Goal: Task Accomplishment & Management: Use online tool/utility

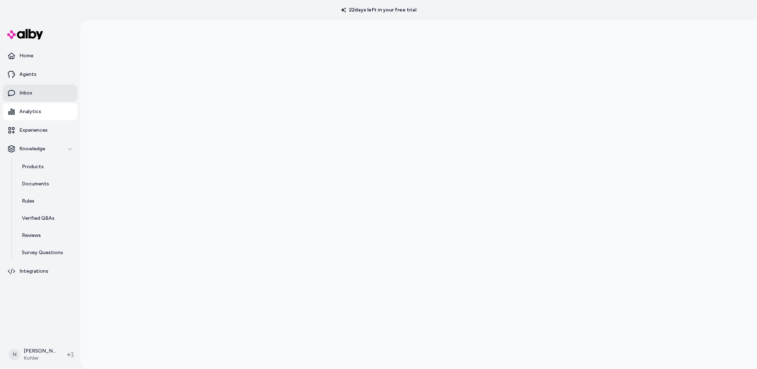
click at [30, 90] on p "Inbox" at bounding box center [25, 93] width 13 height 7
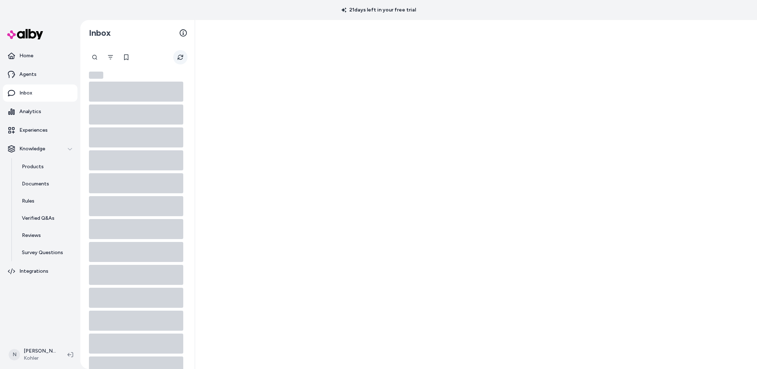
click at [183, 57] on button "Refresh" at bounding box center [180, 57] width 14 height 14
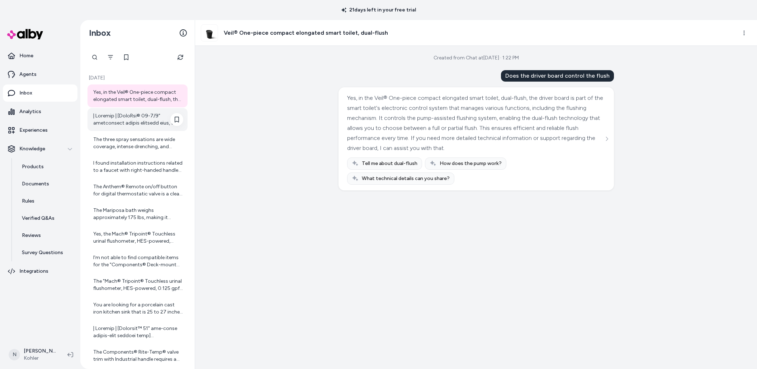
click at [127, 122] on div at bounding box center [138, 120] width 90 height 14
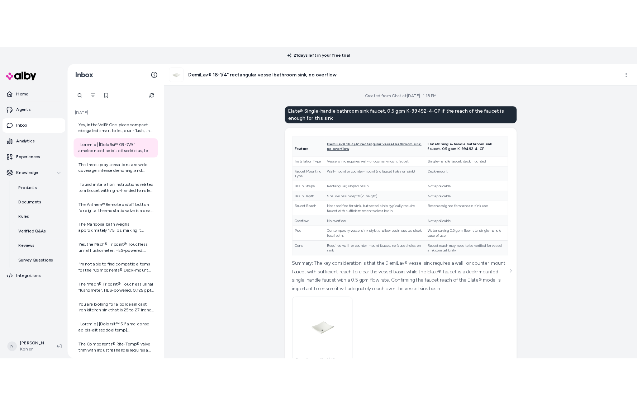
scroll to position [62, 0]
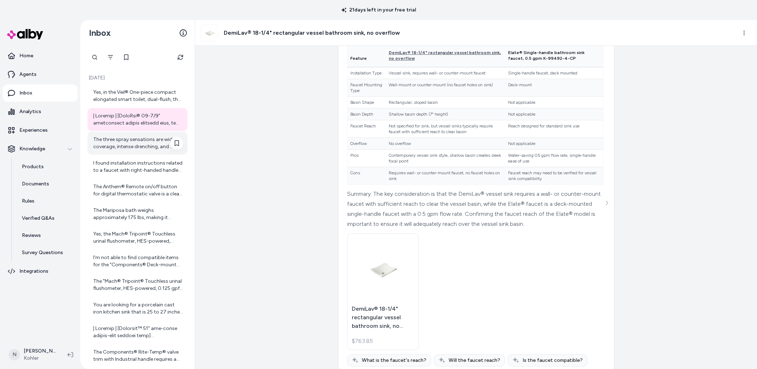
click at [132, 138] on div "The three spray sensations are wide coverage, intense drenching, and targeted s…" at bounding box center [138, 143] width 90 height 14
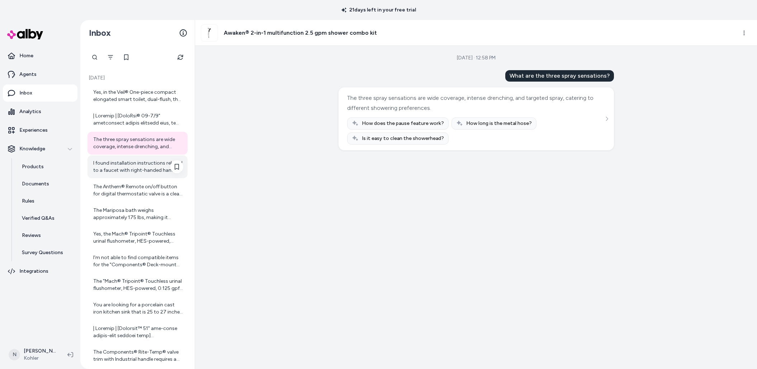
click at [129, 162] on div "I found installation instructions related to a faucet with right-handed handle …" at bounding box center [138, 167] width 90 height 14
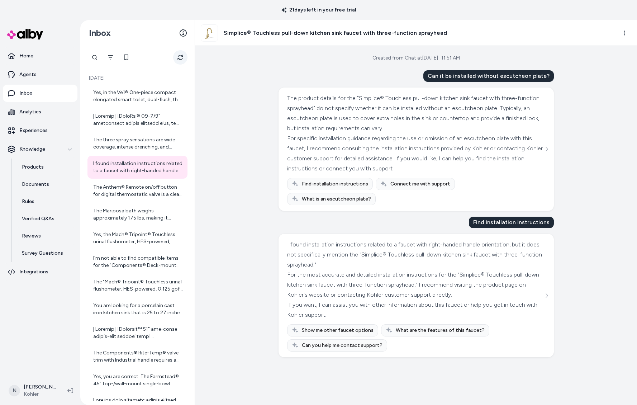
click at [178, 56] on icon "Refresh" at bounding box center [179, 57] width 5 height 5
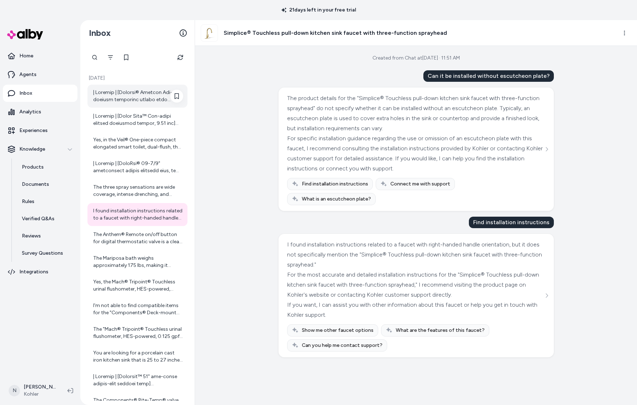
click at [155, 90] on div at bounding box center [138, 96] width 90 height 14
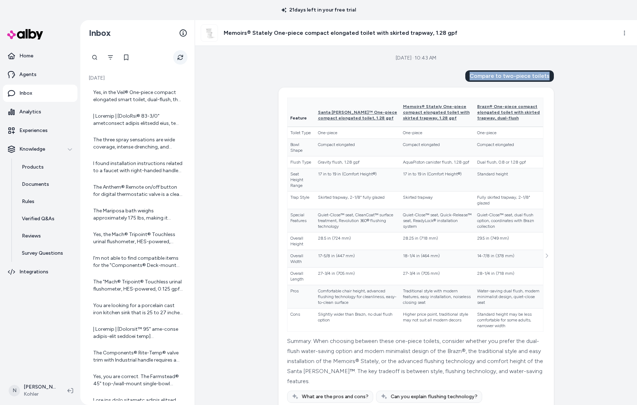
click at [176, 60] on button "Refresh" at bounding box center [180, 57] width 14 height 14
click at [143, 95] on div at bounding box center [138, 96] width 90 height 14
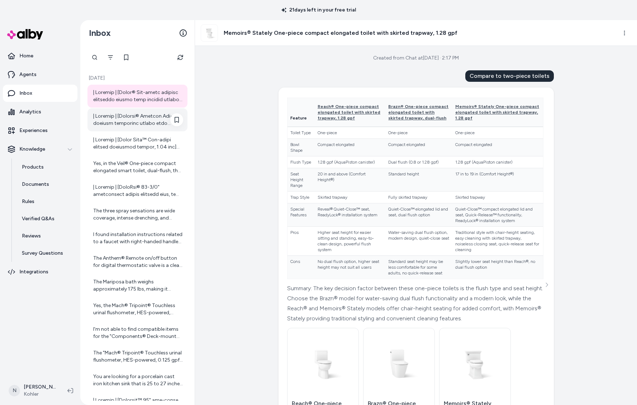
click at [139, 121] on div at bounding box center [138, 120] width 90 height 14
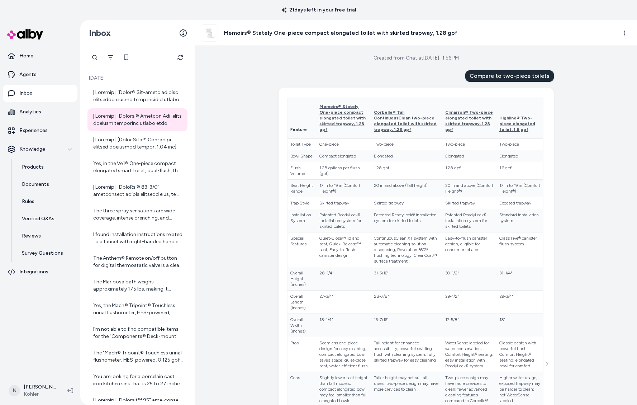
scroll to position [7, 0]
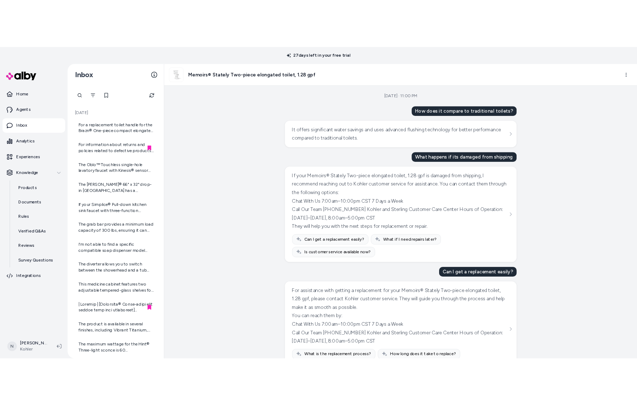
scroll to position [887, 0]
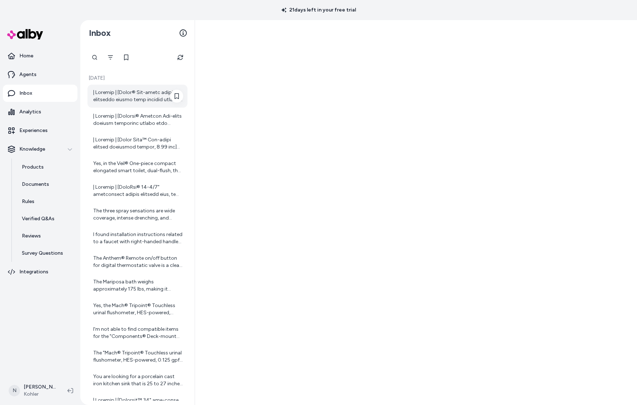
click at [149, 104] on div at bounding box center [137, 96] width 100 height 23
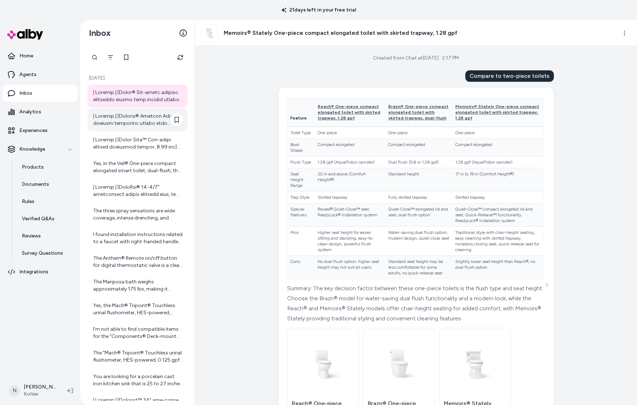
click at [140, 125] on div at bounding box center [138, 120] width 90 height 14
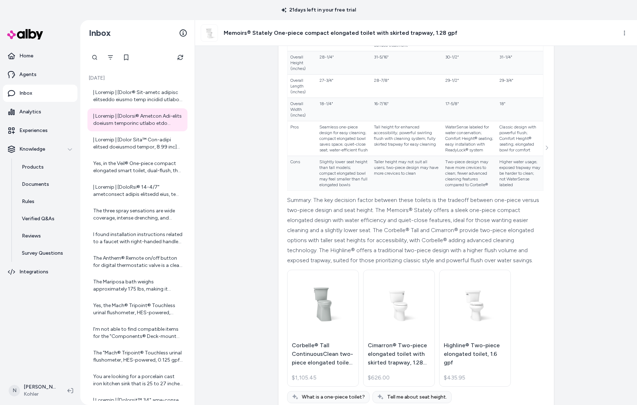
scroll to position [219, 0]
drag, startPoint x: 315, startPoint y: 217, endPoint x: 371, endPoint y: 285, distance: 88.3
click at [372, 263] on div "Summary: The key decision factor between these toilets is the tradeoff between …" at bounding box center [415, 228] width 256 height 70
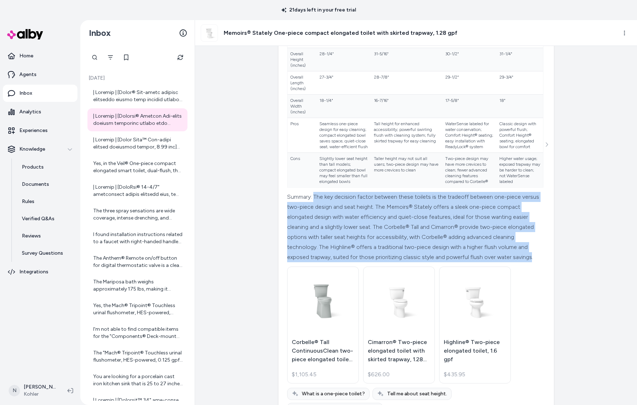
drag, startPoint x: 372, startPoint y: 290, endPoint x: 315, endPoint y: 222, distance: 88.7
click at [315, 222] on div "Summary: The key decision factor between these toilets is the tradeoff between …" at bounding box center [415, 227] width 256 height 70
click at [369, 252] on div "Summary: The key decision factor between these toilets is the tradeoff between …" at bounding box center [415, 227] width 256 height 70
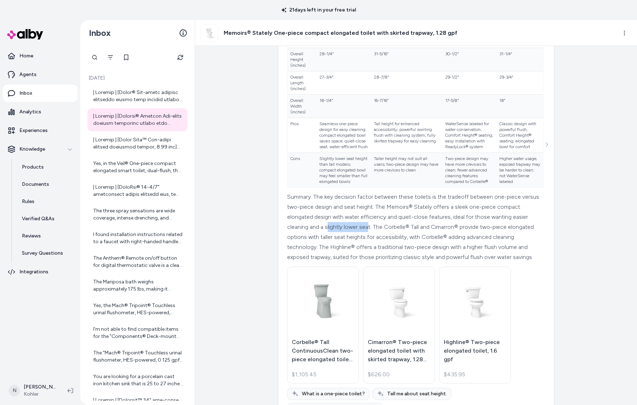
drag, startPoint x: 365, startPoint y: 250, endPoint x: 407, endPoint y: 250, distance: 41.6
click at [407, 250] on div "Summary: The key decision factor between these toilets is the tradeoff between …" at bounding box center [415, 227] width 256 height 70
drag, startPoint x: 310, startPoint y: 249, endPoint x: 342, endPoint y: 249, distance: 32.6
click at [342, 249] on div "Summary: The key decision factor between these toilets is the tradeoff between …" at bounding box center [415, 227] width 256 height 70
drag, startPoint x: 394, startPoint y: 229, endPoint x: 427, endPoint y: 234, distance: 33.5
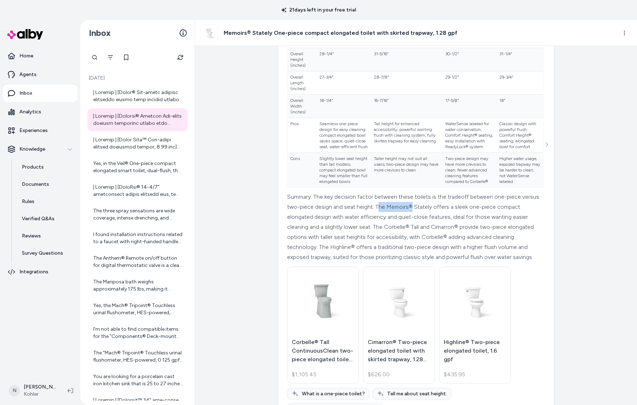
click at [427, 234] on div "Summary: The key decision factor between these toilets is the tradeoff between …" at bounding box center [415, 227] width 256 height 70
drag, startPoint x: 413, startPoint y: 249, endPoint x: 488, endPoint y: 248, distance: 75.3
click at [488, 248] on div "Summary: The key decision factor between these toilets is the tradeoff between …" at bounding box center [415, 227] width 256 height 70
drag, startPoint x: 446, startPoint y: 219, endPoint x: 376, endPoint y: 229, distance: 71.3
click at [376, 229] on div "Summary: The key decision factor between these toilets is the tradeoff between …" at bounding box center [415, 227] width 256 height 70
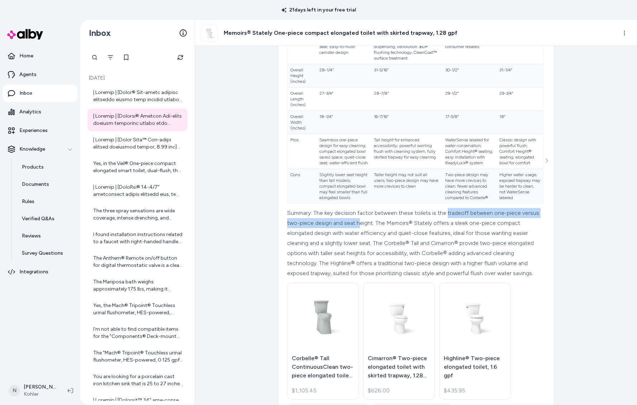
scroll to position [217, 0]
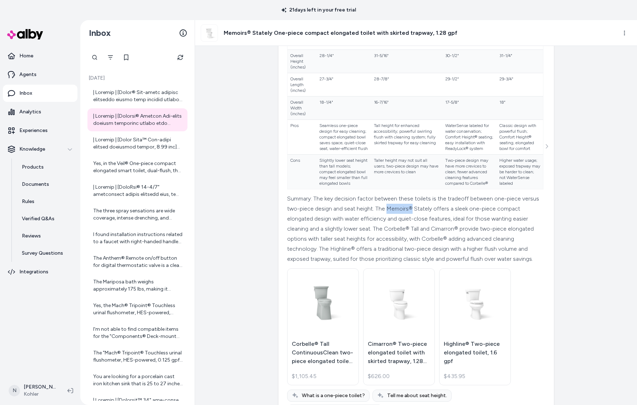
drag, startPoint x: 404, startPoint y: 231, endPoint x: 427, endPoint y: 231, distance: 22.6
click at [427, 231] on div "Summary: The key decision factor between these toilets is the tradeoff between …" at bounding box center [415, 229] width 256 height 70
drag, startPoint x: 420, startPoint y: 252, endPoint x: 469, endPoint y: 250, distance: 48.8
click at [469, 250] on div "Summary: The key decision factor between these toilets is the tradeoff between …" at bounding box center [415, 229] width 256 height 70
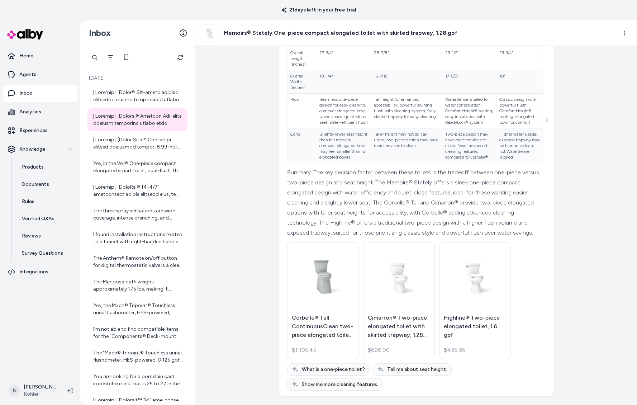
scroll to position [249, 0]
drag, startPoint x: 404, startPoint y: 200, endPoint x: 429, endPoint y: 199, distance: 25.1
click at [429, 199] on div "Summary: The key decision factor between these toilets is the tradeoff between …" at bounding box center [415, 202] width 256 height 70
drag, startPoint x: 422, startPoint y: 219, endPoint x: 433, endPoint y: 219, distance: 10.8
click at [433, 219] on div "Summary: The key decision factor between these toilets is the tradeoff between …" at bounding box center [415, 202] width 256 height 70
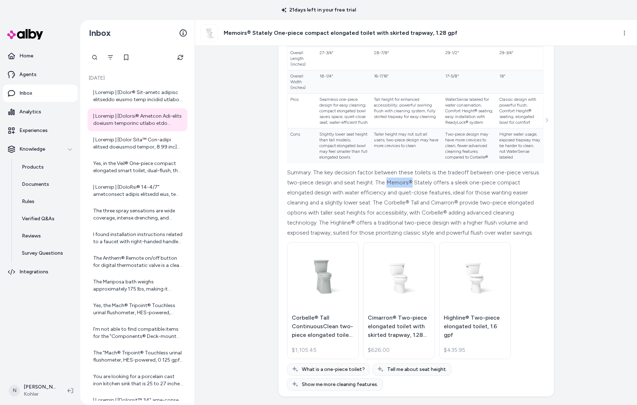
drag, startPoint x: 404, startPoint y: 199, endPoint x: 429, endPoint y: 199, distance: 25.1
click at [429, 199] on div "Summary: The key decision factor between these toilets is the tradeoff between …" at bounding box center [415, 202] width 256 height 70
click at [407, 201] on div "Summary: The key decision factor between these toilets is the tradeoff between …" at bounding box center [415, 202] width 256 height 70
drag, startPoint x: 404, startPoint y: 199, endPoint x: 433, endPoint y: 212, distance: 32.2
click at [429, 199] on div "Summary: The key decision factor between these toilets is the tradeoff between …" at bounding box center [415, 202] width 256 height 70
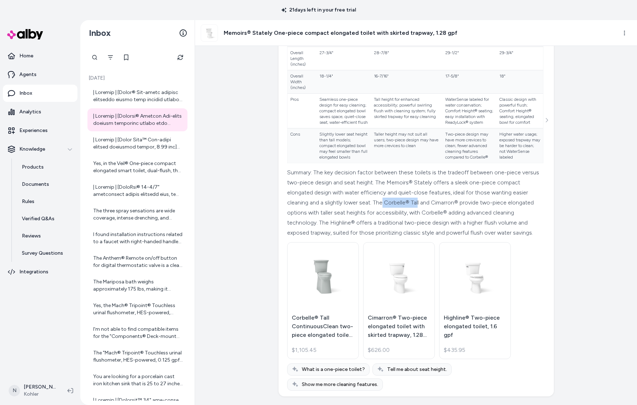
drag, startPoint x: 420, startPoint y: 220, endPoint x: 454, endPoint y: 219, distance: 33.7
click at [454, 219] on div "Summary: The key decision factor between these toilets is the tradeoff between …" at bounding box center [415, 202] width 256 height 70
drag, startPoint x: 493, startPoint y: 190, endPoint x: 515, endPoint y: 195, distance: 23.1
click at [515, 195] on div "Summary: The key decision factor between these toilets is the tradeoff between …" at bounding box center [415, 202] width 256 height 70
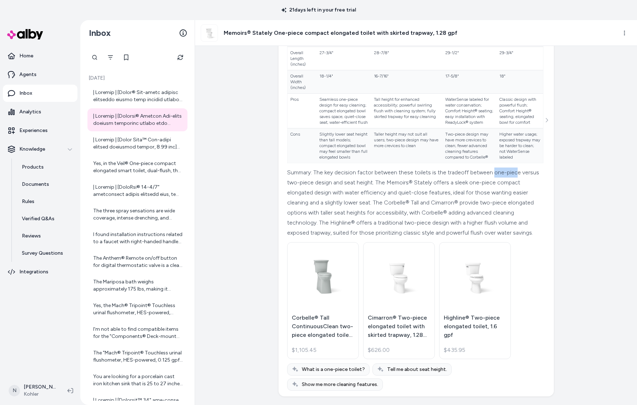
scroll to position [261, 0]
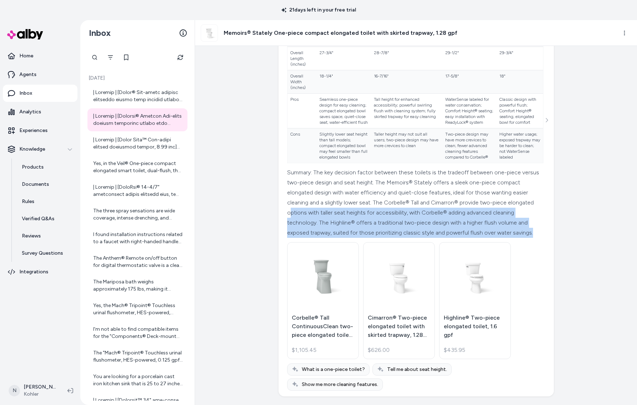
drag, startPoint x: 376, startPoint y: 247, endPoint x: 344, endPoint y: 214, distance: 45.6
click at [344, 214] on div "Summary: The key decision factor between these toilets is the tradeoff between …" at bounding box center [415, 202] width 256 height 70
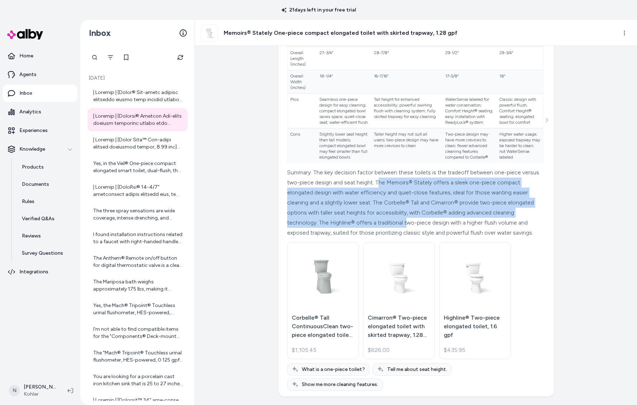
drag, startPoint x: 396, startPoint y: 186, endPoint x: 454, endPoint y: 227, distance: 71.3
click at [454, 227] on div "Summary: The key decision factor between these toilets is the tradeoff between …" at bounding box center [415, 202] width 256 height 70
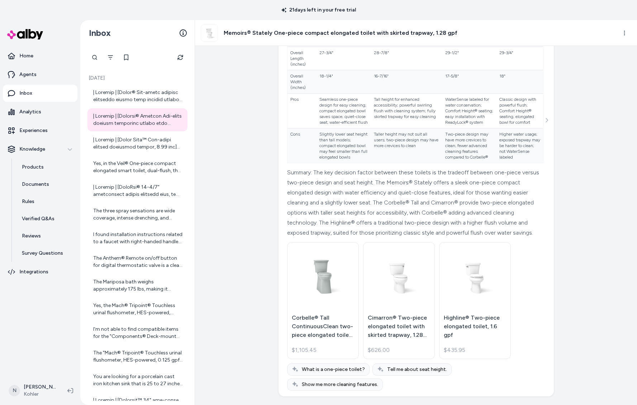
click at [425, 238] on div "Summary: The key decision factor between these toilets is the tradeoff between …" at bounding box center [415, 202] width 256 height 70
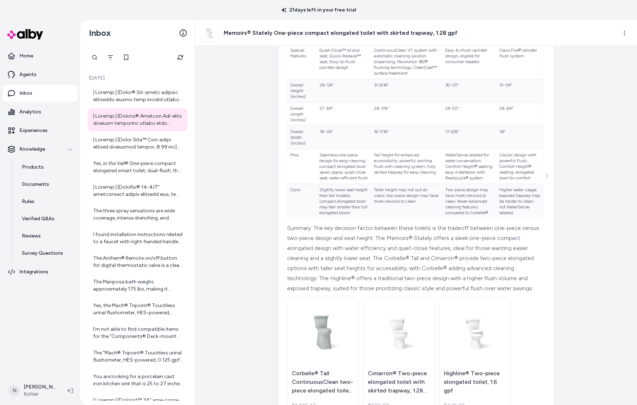
scroll to position [189, 0]
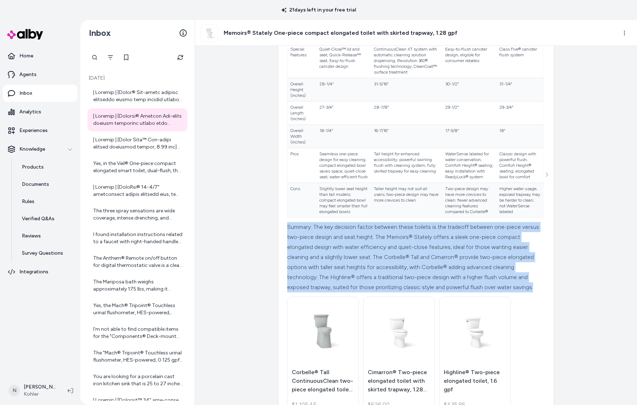
drag, startPoint x: 287, startPoint y: 249, endPoint x: 382, endPoint y: 319, distance: 118.6
click at [382, 292] on div "Summary: The key decision factor between these toilets is the tradeoff between …" at bounding box center [415, 257] width 256 height 70
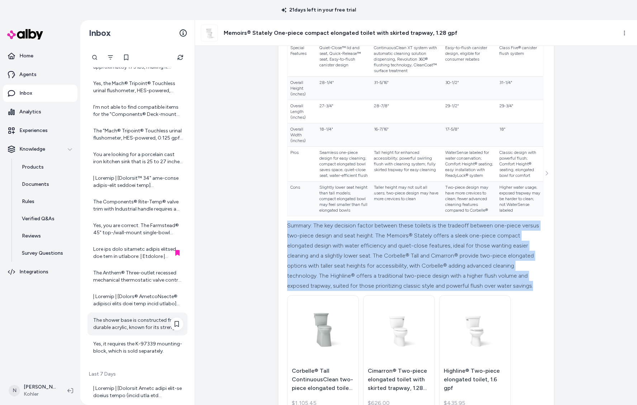
scroll to position [224, 0]
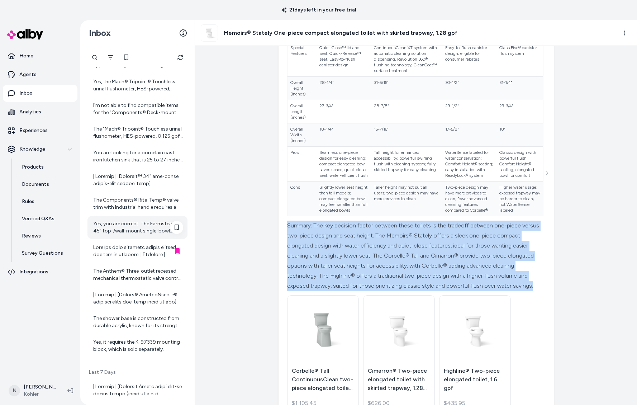
click at [133, 229] on div "Yes, you are correct. The Farmstead® 45" top-/wall-mount single-bowl workstatio…" at bounding box center [138, 227] width 90 height 14
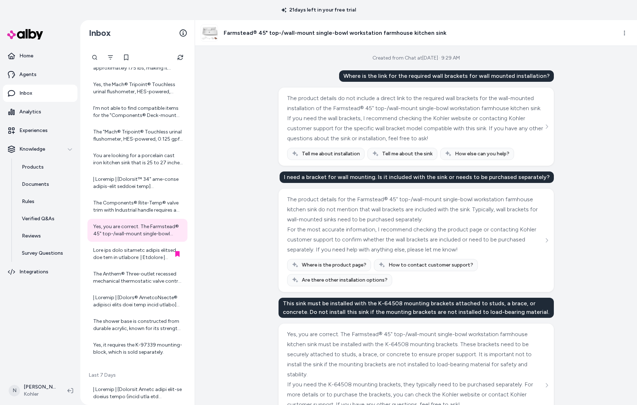
scroll to position [46, 0]
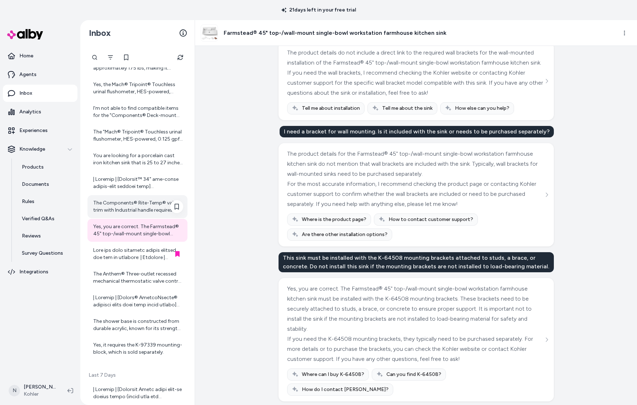
click at [128, 204] on div "The Components® Rite-Temp® valve trim with Industrial handle requires a valve t…" at bounding box center [138, 206] width 90 height 14
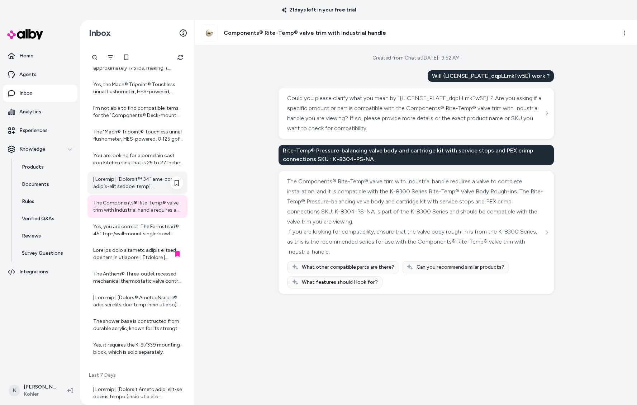
click at [126, 185] on div at bounding box center [138, 183] width 90 height 14
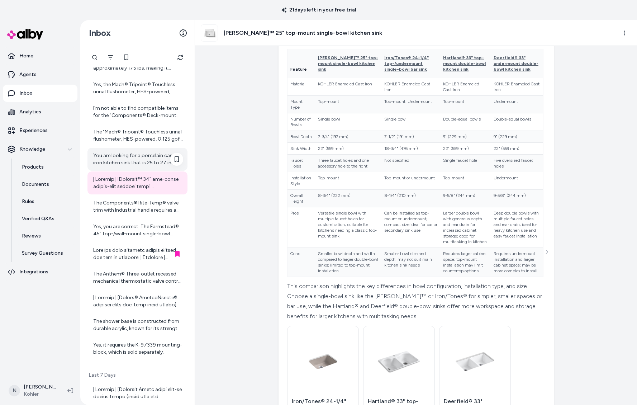
scroll to position [48, 0]
click at [158, 159] on div "You are looking for a porcelain cast iron kitchen sink that is 25 to 27 inches …" at bounding box center [138, 159] width 90 height 14
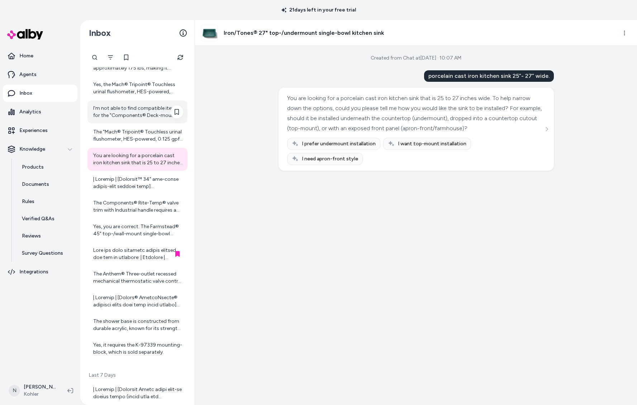
scroll to position [220, 0]
click at [136, 145] on div "The "Mach® Tripoint® Touchless urinal flushometer, HES-powered, 0.125 gpf K-10U…" at bounding box center [137, 135] width 100 height 23
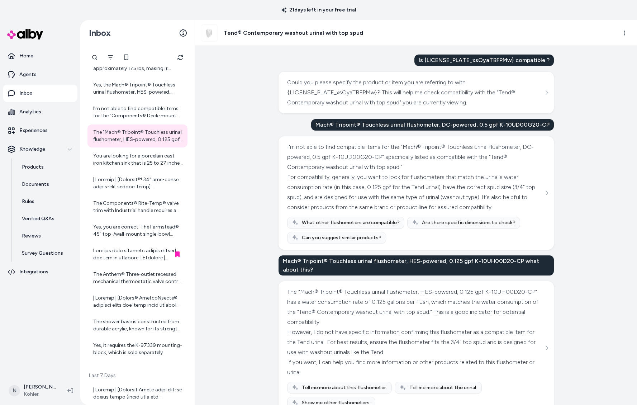
scroll to position [34, 0]
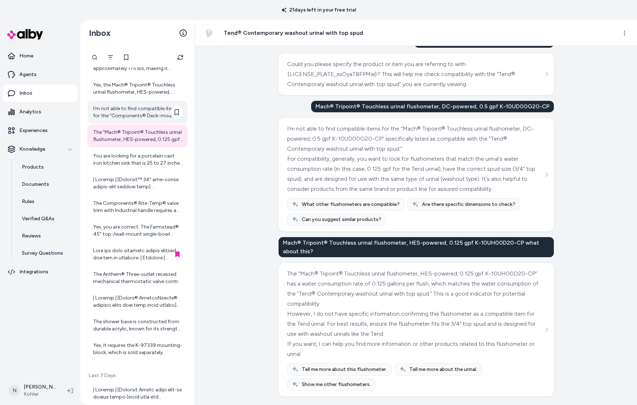
click at [111, 108] on div "I'm not able to find compatible items for the "Components® Deck-mount pot fille…" at bounding box center [138, 112] width 90 height 14
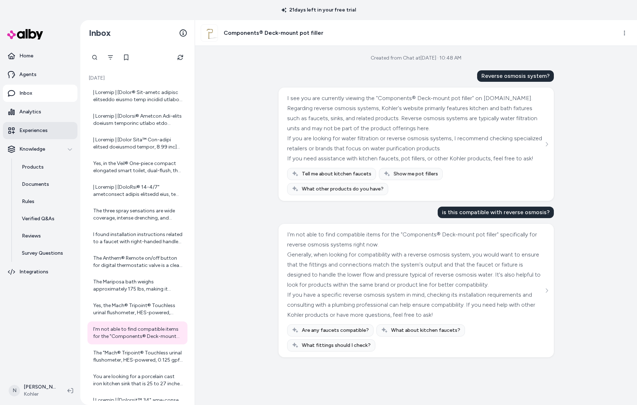
click at [27, 132] on p "Experiences" at bounding box center [33, 130] width 28 height 7
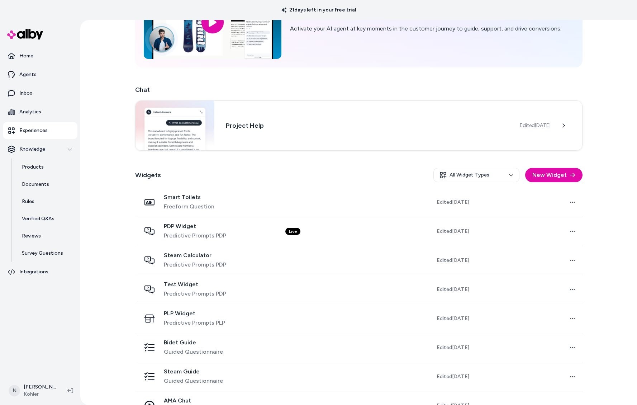
scroll to position [94, 0]
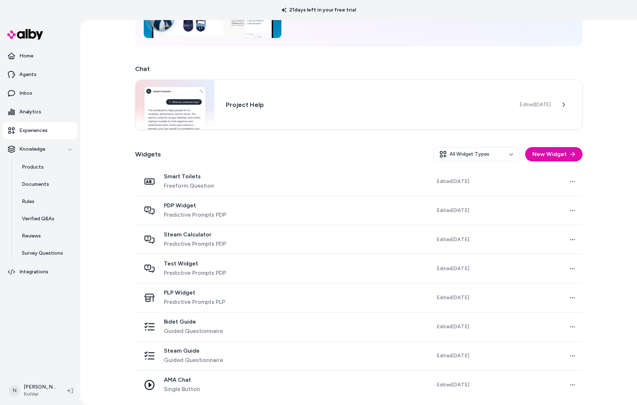
click at [183, 240] on span "Predictive Prompts PDP" at bounding box center [195, 243] width 62 height 9
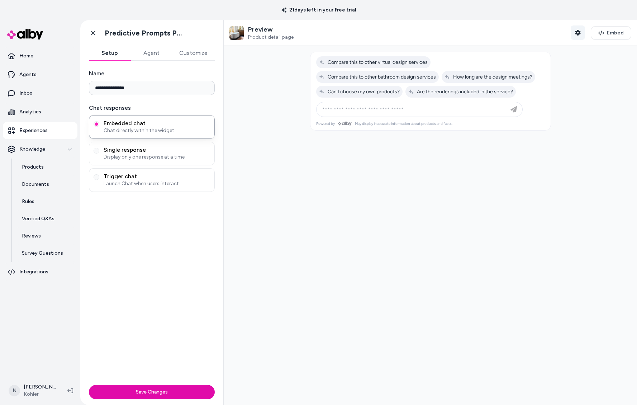
click at [578, 34] on icon "button" at bounding box center [577, 33] width 5 height 6
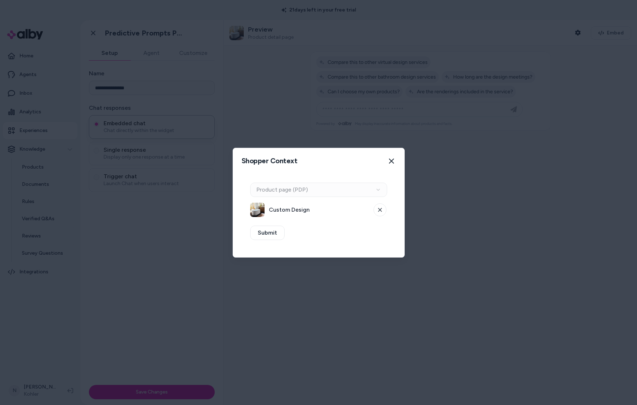
click at [349, 188] on div "Context Type Product page (PDP)" at bounding box center [318, 189] width 137 height 14
click at [370, 190] on div "Context Type Product page (PDP)" at bounding box center [318, 189] width 137 height 14
click at [379, 210] on icon at bounding box center [380, 210] width 4 height 4
click at [318, 213] on button "Select a product" at bounding box center [318, 209] width 137 height 14
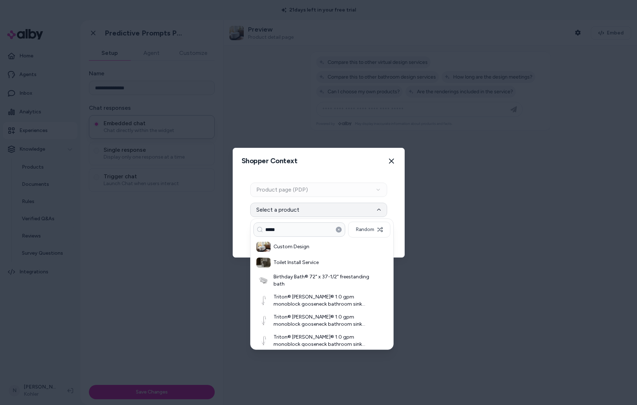
type input "*****"
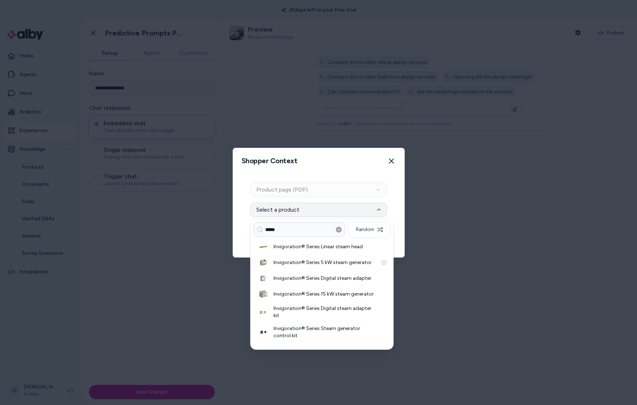
click at [298, 265] on h3 "Invigoration® Series 5 kW steam generator" at bounding box center [325, 262] width 104 height 7
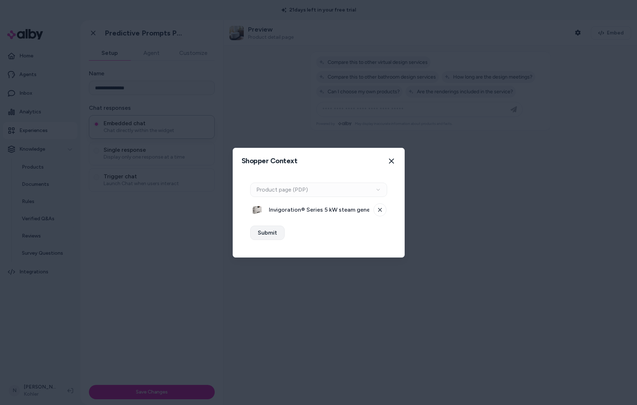
click at [266, 233] on button "Submit" at bounding box center [267, 232] width 34 height 14
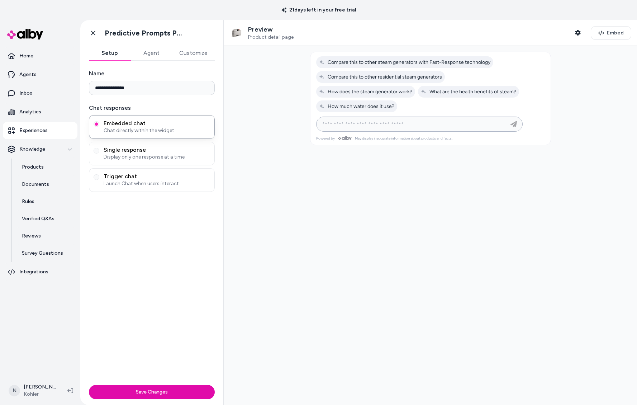
click at [392, 126] on input at bounding box center [412, 124] width 189 height 9
click at [331, 123] on input "**********" at bounding box center [412, 124] width 189 height 9
click at [356, 124] on input "**********" at bounding box center [412, 124] width 189 height 9
click at [388, 126] on input "**********" at bounding box center [412, 124] width 189 height 9
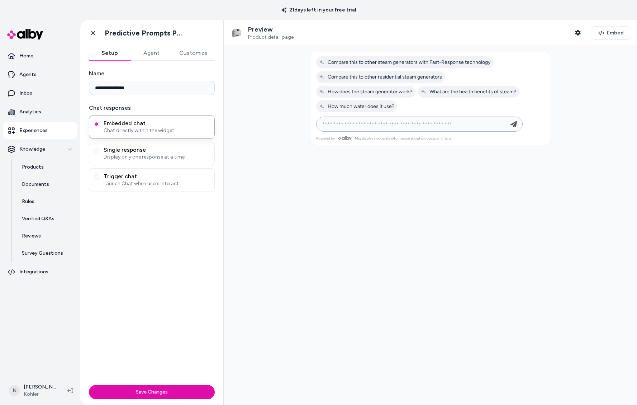
type input "**********"
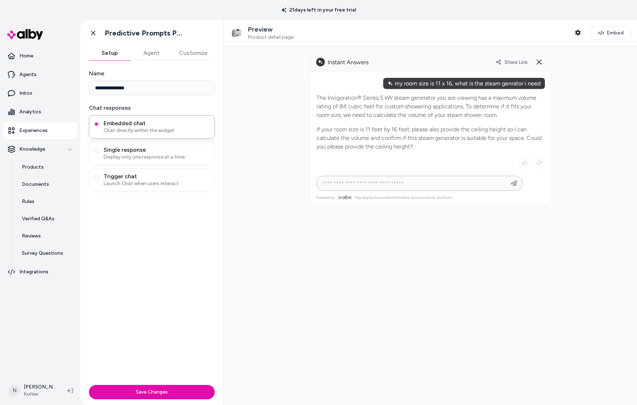
click at [416, 185] on input at bounding box center [412, 183] width 189 height 9
click at [416, 183] on input at bounding box center [412, 183] width 189 height 9
type input "**"
